Goal: Task Accomplishment & Management: Manage account settings

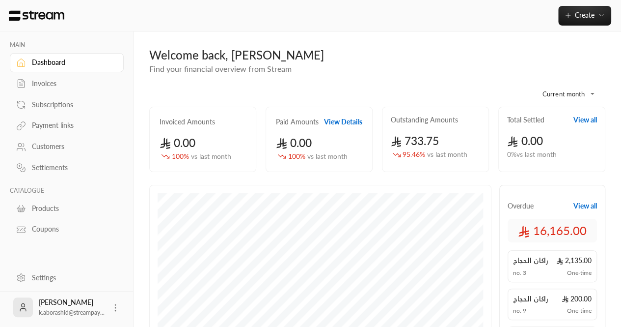
click at [0, 225] on div "MAIN Dashboard Invoices Subscriptions Payment links Customers Settlements CATAL…" at bounding box center [67, 134] width 134 height 207
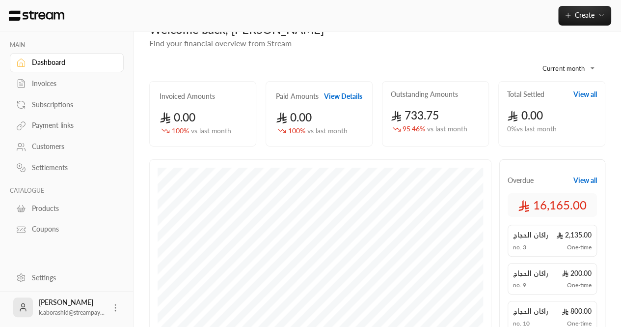
scroll to position [55, 0]
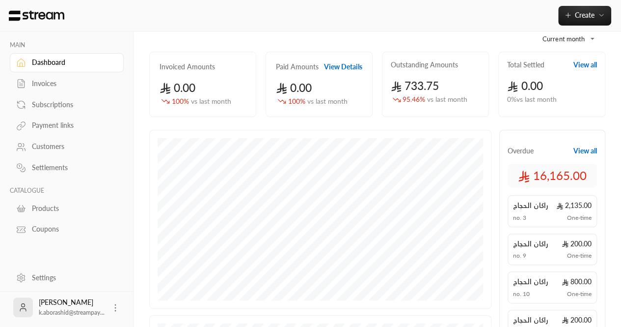
click at [49, 91] on link "Invoices" at bounding box center [67, 83] width 114 height 19
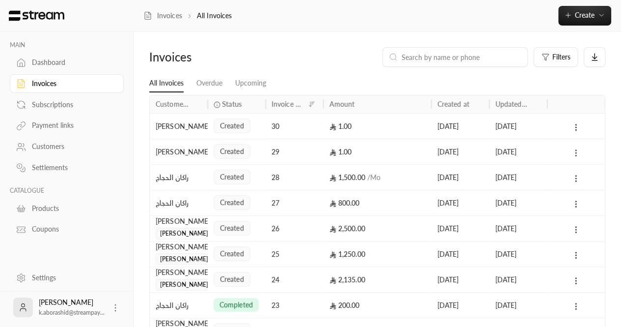
click at [578, 151] on icon at bounding box center [576, 152] width 9 height 9
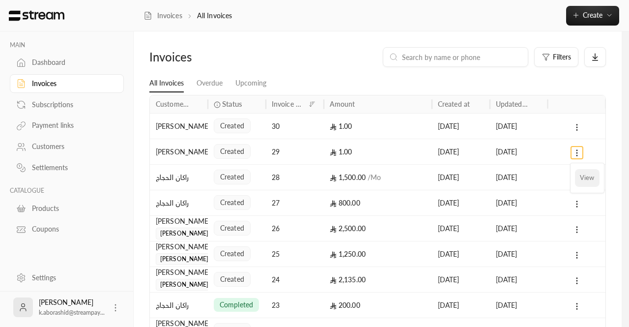
click at [582, 178] on li "View" at bounding box center [587, 178] width 25 height 18
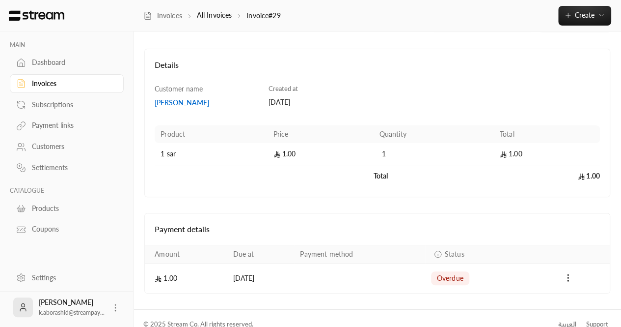
scroll to position [48, 0]
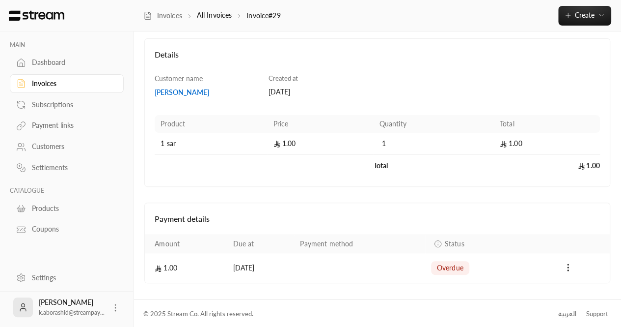
click at [574, 265] on div "Payments" at bounding box center [568, 268] width 72 height 12
click at [567, 265] on icon "Payments" at bounding box center [568, 267] width 10 height 10
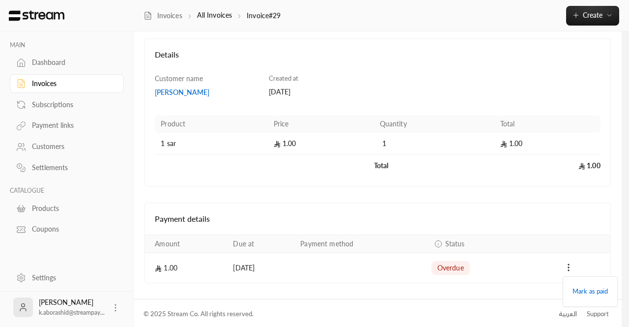
click at [323, 191] on div at bounding box center [314, 163] width 629 height 327
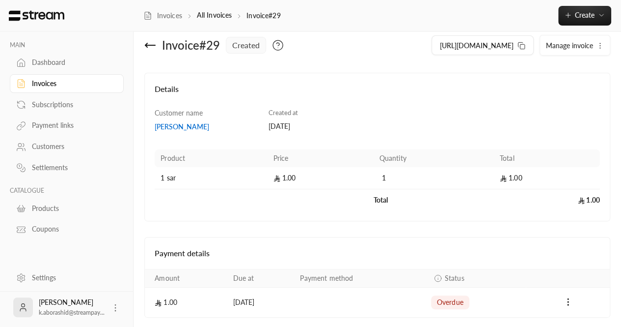
scroll to position [0, 0]
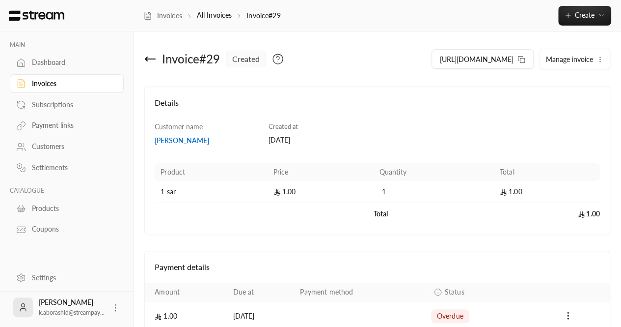
click at [581, 62] on span "Manage invoice" at bounding box center [569, 59] width 47 height 8
click at [572, 102] on link "Cancel" at bounding box center [577, 105] width 61 height 18
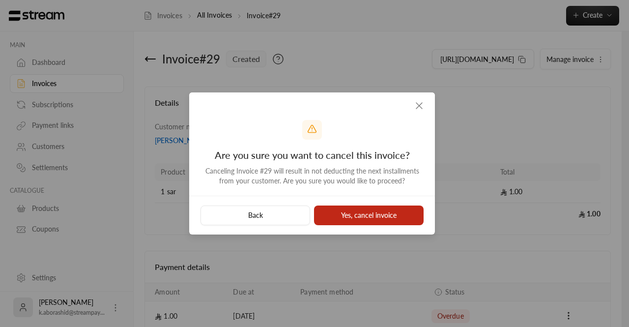
click at [375, 220] on button "Yes, cancel invoice" at bounding box center [369, 215] width 110 height 20
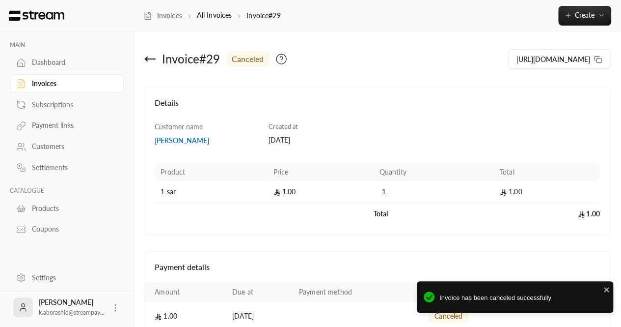
click at [154, 60] on icon at bounding box center [150, 59] width 12 height 12
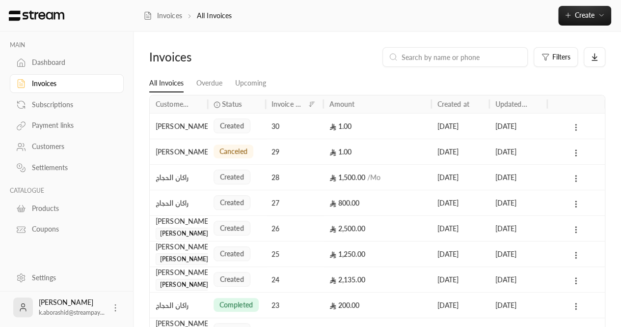
click at [573, 126] on icon at bounding box center [576, 127] width 9 height 9
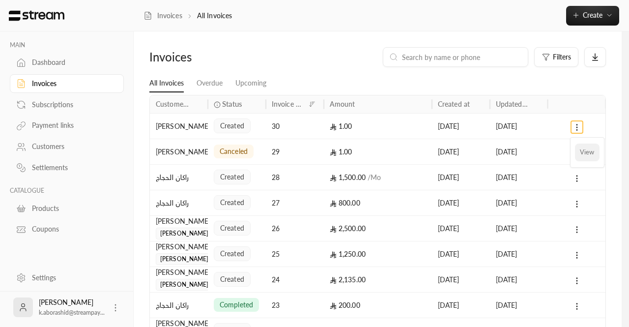
click at [581, 146] on li "View" at bounding box center [587, 152] width 25 height 18
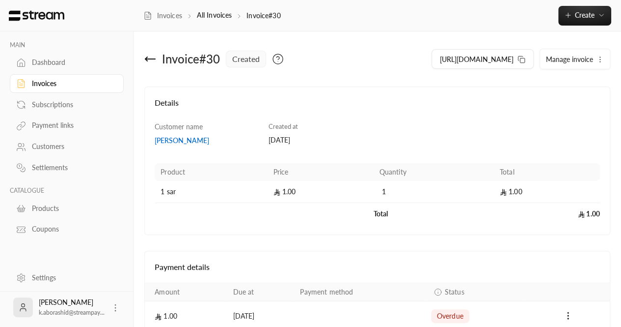
click at [564, 63] on button "Manage invoice" at bounding box center [575, 59] width 70 height 20
click at [560, 110] on link "Cancel" at bounding box center [577, 105] width 61 height 18
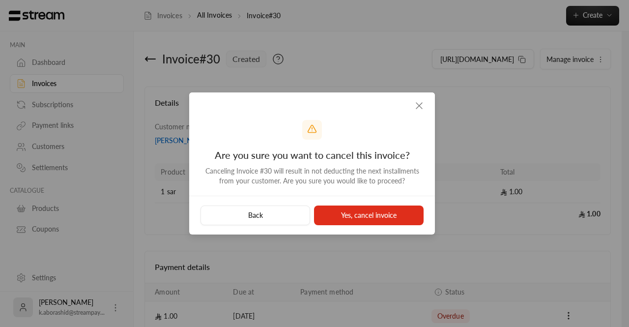
click at [475, 140] on div "Are you sure you want to cancel this invoice? Canceling Invoice # 30 will resul…" at bounding box center [314, 163] width 629 height 327
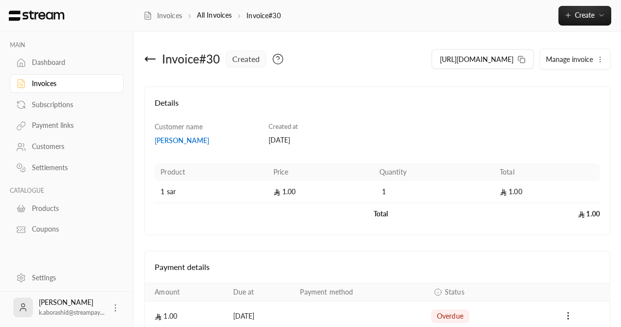
click at [593, 68] on button "Manage invoice" at bounding box center [575, 59] width 70 height 20
click at [565, 93] on link "Edit" at bounding box center [577, 88] width 61 height 18
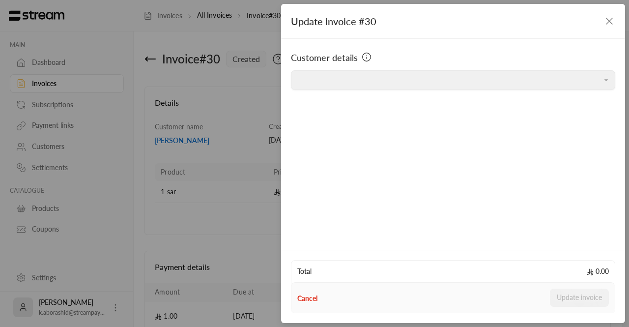
click at [261, 121] on div "Update invoice #30 Customer details Select customer Select customer Total 0.00 …" at bounding box center [314, 163] width 629 height 327
click at [312, 296] on button "Cancel" at bounding box center [307, 298] width 20 height 10
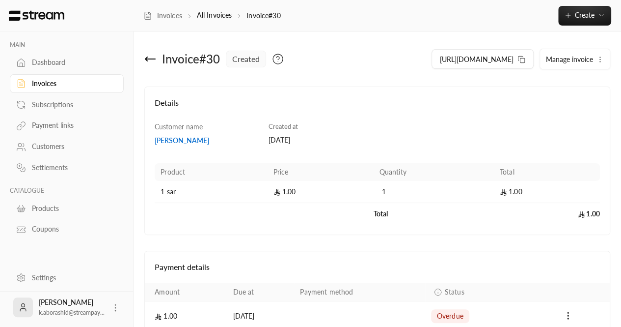
click at [583, 66] on button "Manage invoice" at bounding box center [575, 59] width 70 height 20
click at [558, 102] on span "Cancel" at bounding box center [561, 105] width 19 height 8
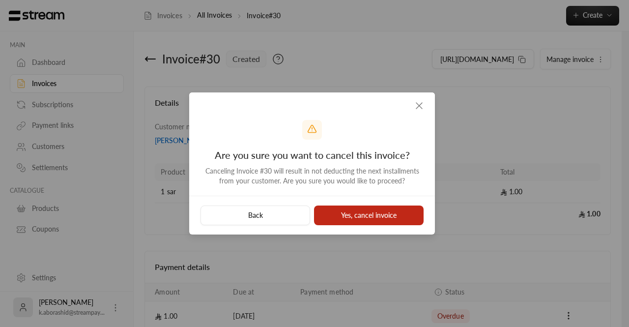
click at [369, 218] on button "Yes, cancel invoice" at bounding box center [369, 215] width 110 height 20
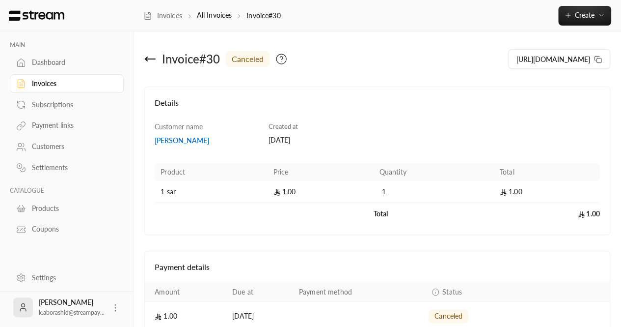
click at [156, 56] on icon at bounding box center [150, 59] width 12 height 12
